Goal: Transaction & Acquisition: Purchase product/service

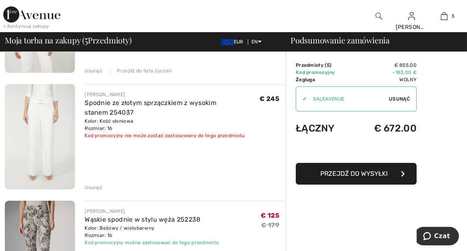
scroll to position [147, 0]
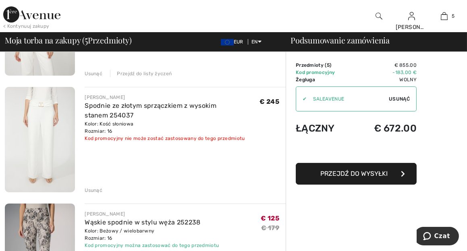
click at [99, 190] on div "Usunąć" at bounding box center [94, 190] width 18 height 7
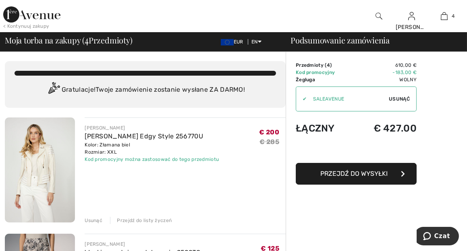
scroll to position [0, 0]
click at [35, 157] on img at bounding box center [40, 170] width 70 height 105
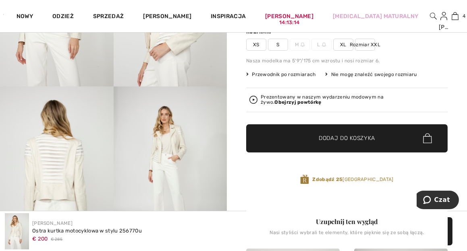
scroll to position [174, 0]
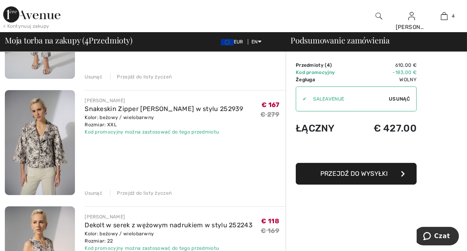
scroll to position [255, 0]
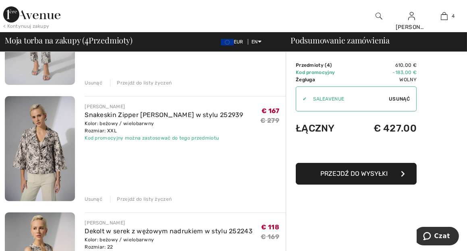
click at [34, 141] on img at bounding box center [40, 148] width 70 height 105
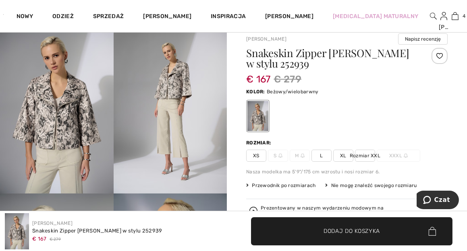
click at [64, 125] on img at bounding box center [57, 109] width 114 height 170
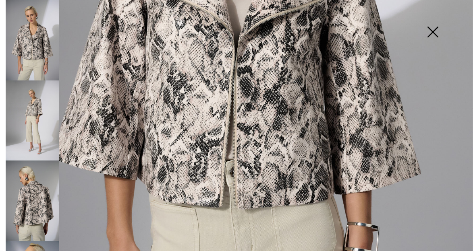
scroll to position [308, 0]
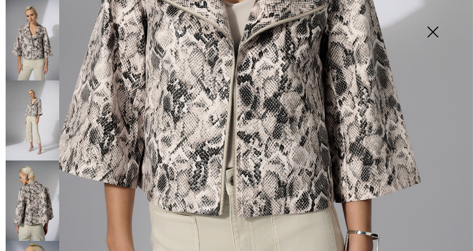
click at [35, 190] on img at bounding box center [33, 201] width 54 height 81
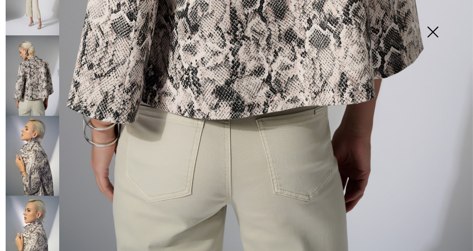
scroll to position [134, 0]
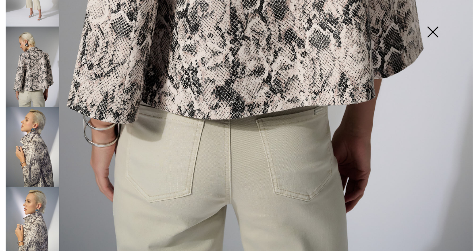
click at [39, 156] on img at bounding box center [33, 147] width 54 height 81
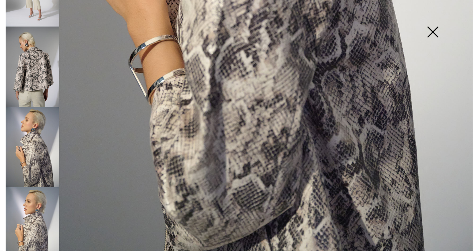
scroll to position [135, 0]
click at [38, 226] on img at bounding box center [33, 226] width 54 height 81
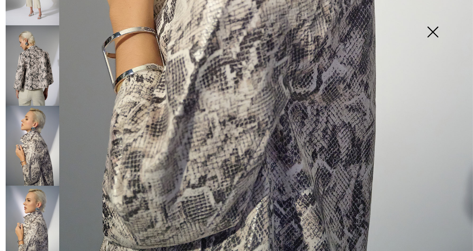
click at [29, 142] on img at bounding box center [33, 146] width 54 height 81
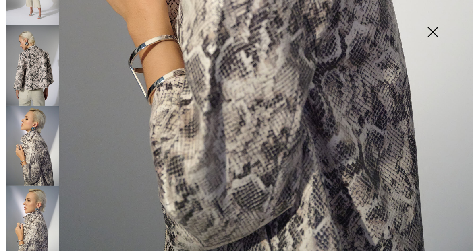
click at [28, 66] on img at bounding box center [33, 65] width 54 height 81
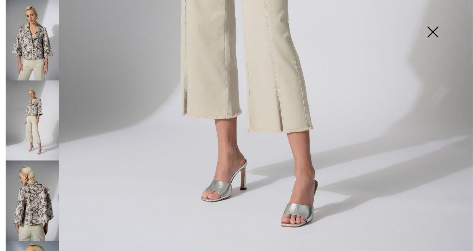
scroll to position [422, 0]
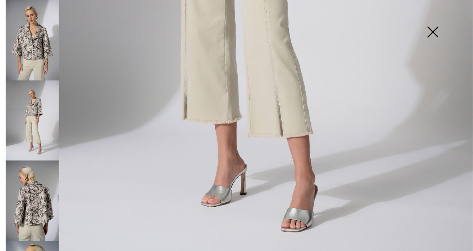
click at [435, 36] on img at bounding box center [432, 32] width 40 height 41
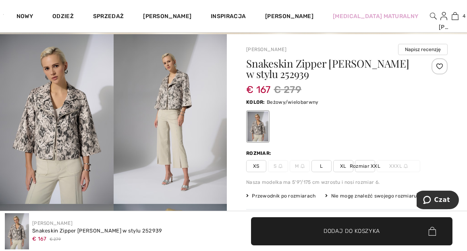
scroll to position [0, 0]
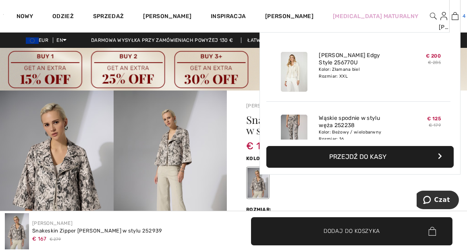
click at [451, 16] on img at bounding box center [454, 16] width 7 height 10
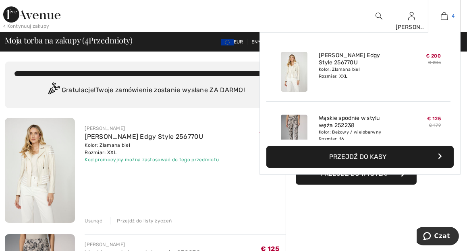
click at [445, 19] on img at bounding box center [444, 16] width 7 height 10
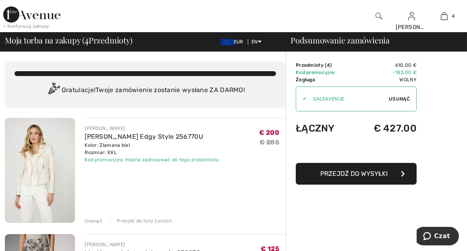
click at [26, 12] on img at bounding box center [31, 14] width 57 height 16
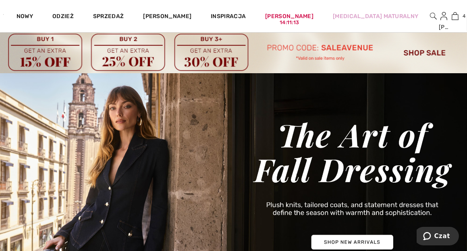
scroll to position [54, 0]
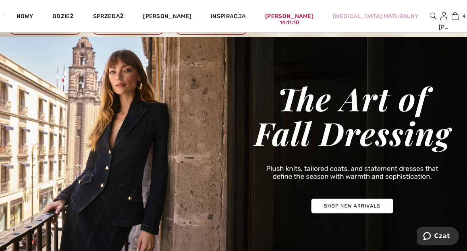
click at [356, 207] on img at bounding box center [233, 148] width 467 height 223
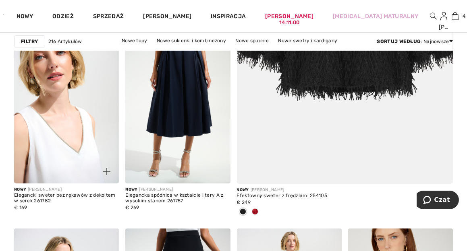
scroll to position [362, 0]
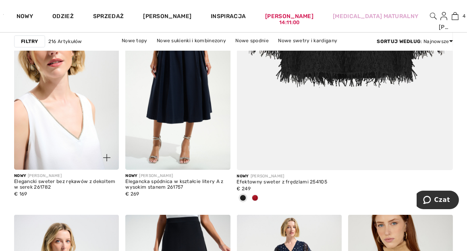
click at [62, 93] on img at bounding box center [66, 91] width 105 height 157
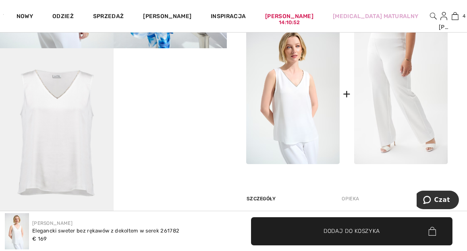
scroll to position [403, 0]
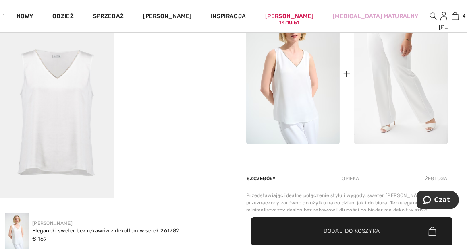
click at [65, 91] on img at bounding box center [57, 113] width 114 height 170
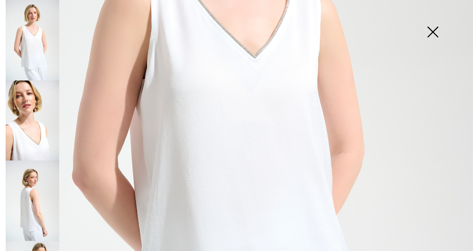
scroll to position [247, 0]
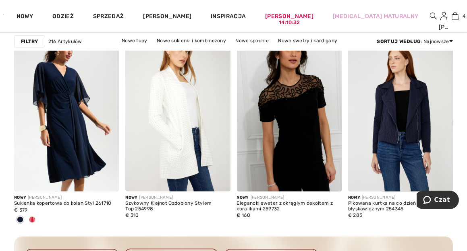
scroll to position [751, 0]
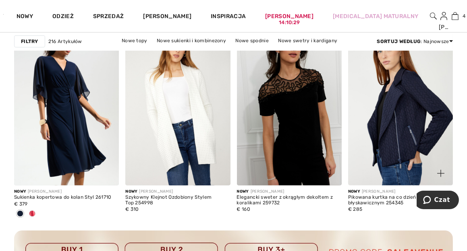
click at [384, 113] on img at bounding box center [400, 106] width 105 height 157
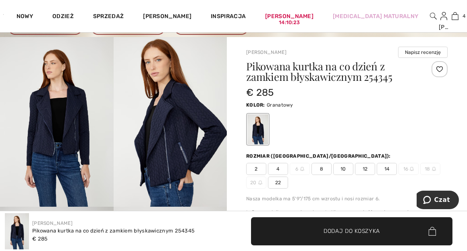
click at [172, 141] on img at bounding box center [171, 122] width 114 height 170
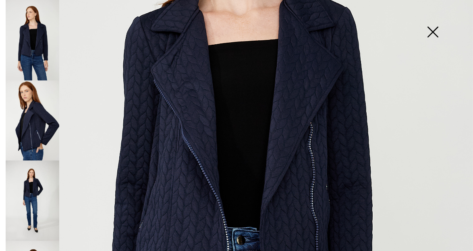
scroll to position [215, 0]
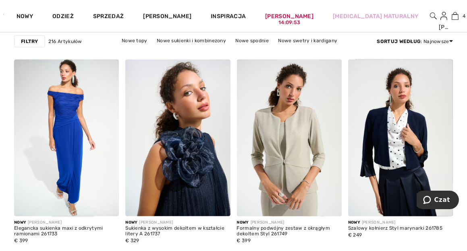
scroll to position [2322, 0]
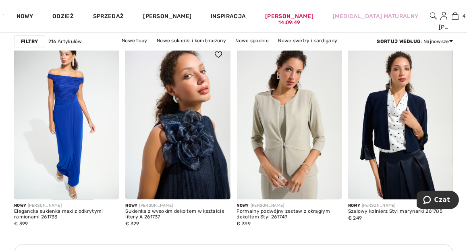
click at [176, 119] on img at bounding box center [177, 121] width 105 height 157
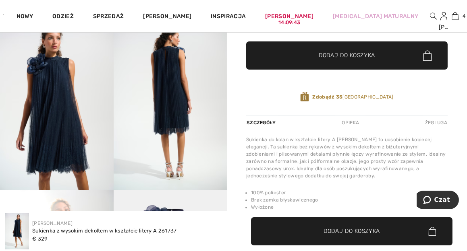
scroll to position [228, 0]
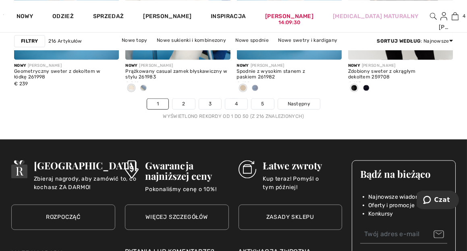
scroll to position [3167, 0]
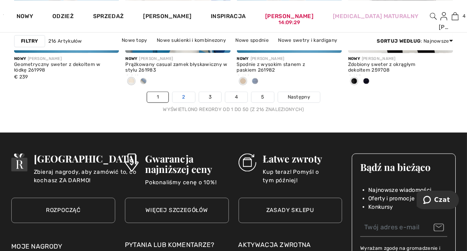
click at [188, 94] on link "2" at bounding box center [183, 97] width 22 height 10
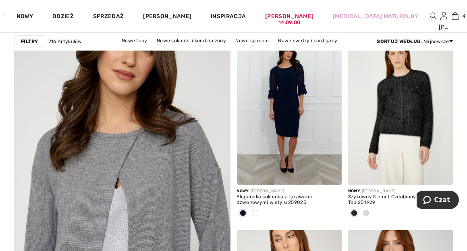
scroll to position [1731, 0]
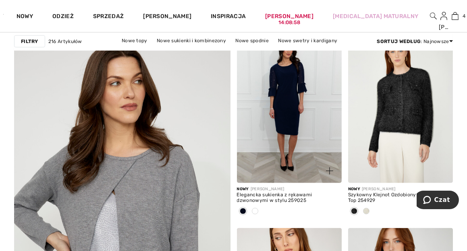
click at [294, 111] on img at bounding box center [289, 104] width 105 height 157
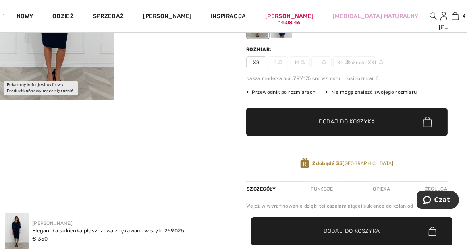
scroll to position [147, 0]
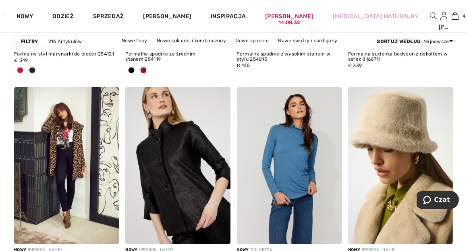
scroll to position [2980, 0]
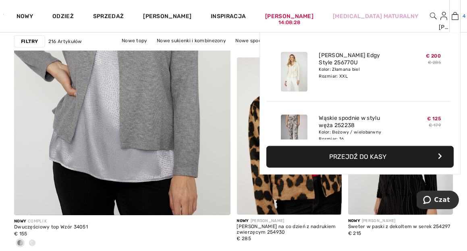
click at [451, 16] on img at bounding box center [454, 16] width 7 height 10
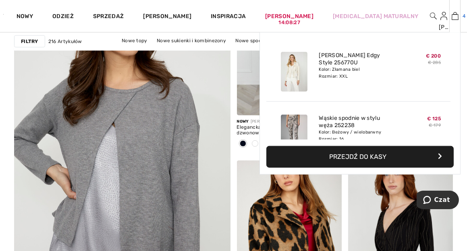
scroll to position [1798, 0]
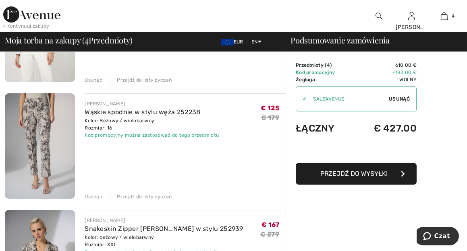
scroll to position [134, 0]
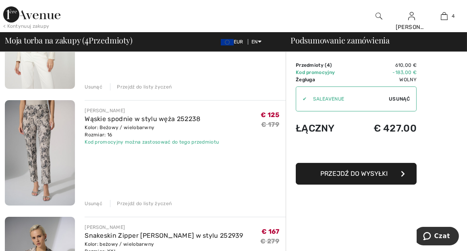
click at [37, 130] on img at bounding box center [40, 152] width 70 height 105
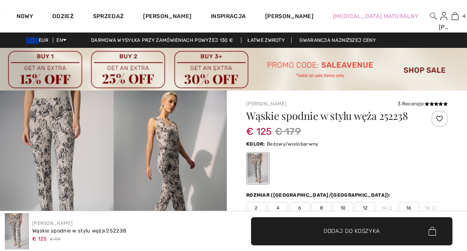
click at [77, 139] on img at bounding box center [57, 176] width 114 height 170
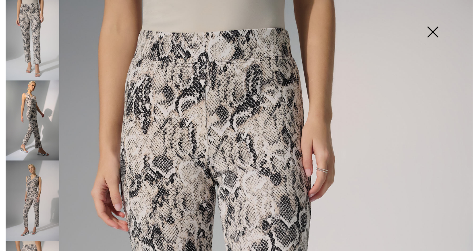
click at [35, 189] on img at bounding box center [33, 201] width 54 height 81
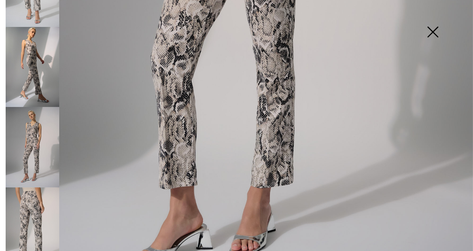
scroll to position [403, 0]
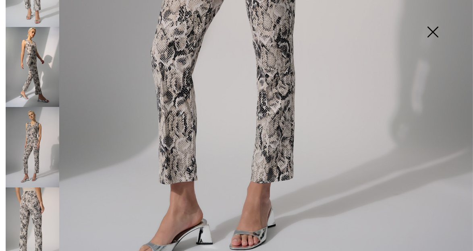
click at [28, 204] on img at bounding box center [33, 228] width 54 height 81
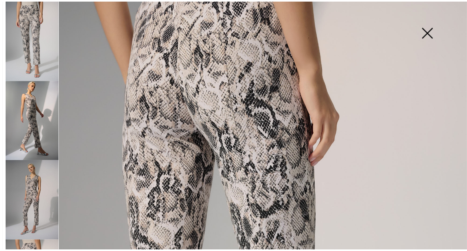
scroll to position [0, 0]
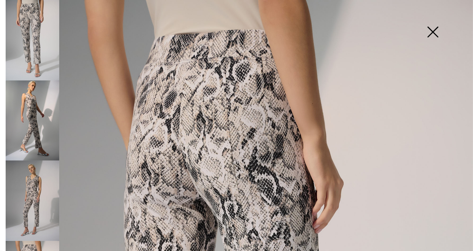
click at [427, 33] on img at bounding box center [432, 32] width 40 height 41
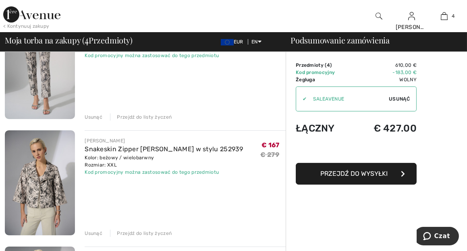
scroll to position [228, 0]
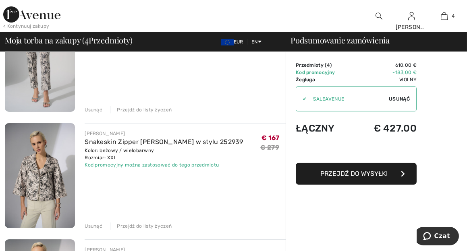
click at [32, 178] on img at bounding box center [40, 175] width 70 height 105
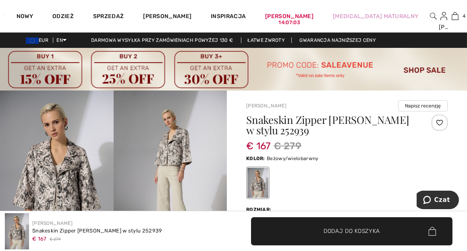
click at [160, 153] on img at bounding box center [171, 176] width 114 height 170
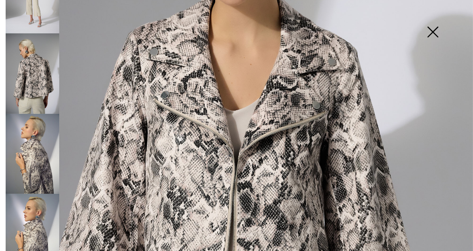
scroll to position [135, 0]
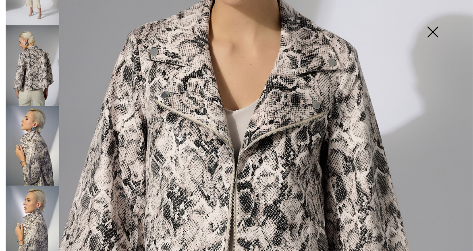
click at [38, 211] on img at bounding box center [33, 226] width 54 height 81
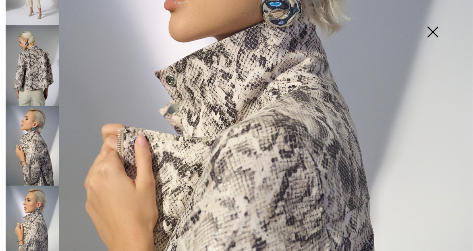
click at [42, 151] on img at bounding box center [33, 146] width 54 height 81
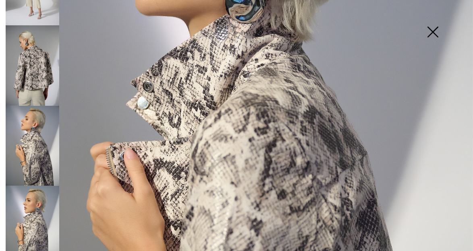
click at [37, 73] on img at bounding box center [33, 65] width 54 height 81
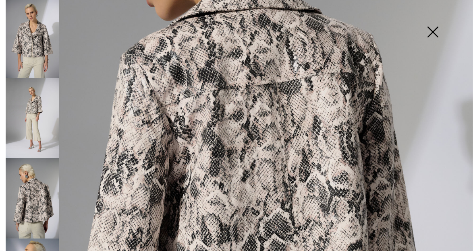
scroll to position [0, 0]
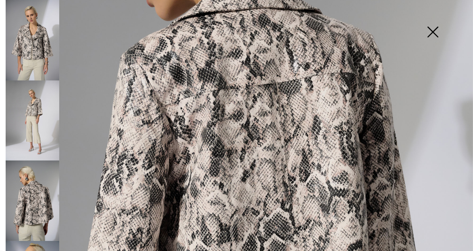
click at [44, 96] on img at bounding box center [33, 121] width 54 height 81
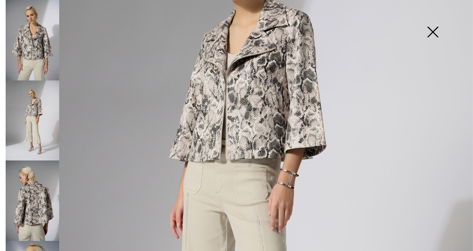
scroll to position [134, 0]
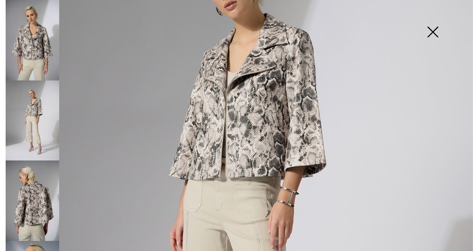
click at [33, 51] on img at bounding box center [33, 40] width 54 height 81
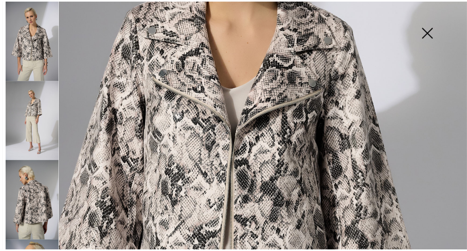
scroll to position [207, 0]
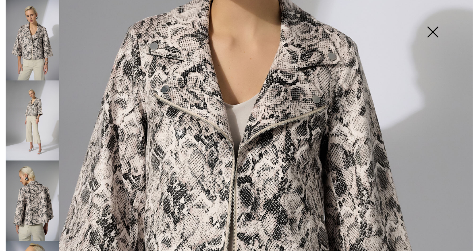
click at [428, 34] on img at bounding box center [432, 32] width 40 height 41
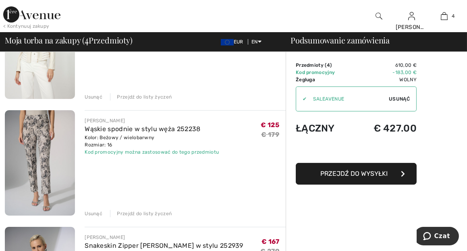
scroll to position [120, 0]
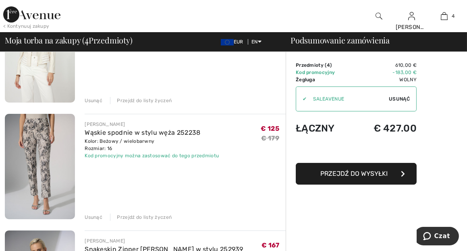
click at [364, 173] on span "Przejdź do wysyłki" at bounding box center [354, 174] width 67 height 8
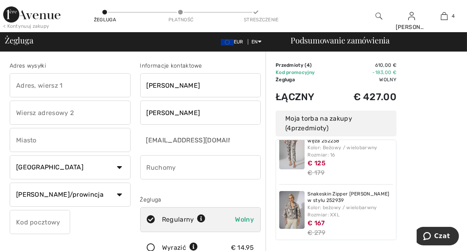
click at [48, 87] on input "text" at bounding box center [70, 85] width 121 height 24
type input "Św. Wincentego 126/49"
type input "[GEOGRAPHIC_DATA]"
select select "PL"
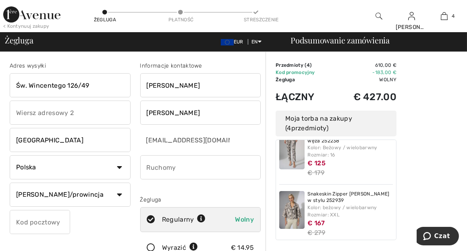
type input "03-291"
type input "605054797"
type input "03291"
